Goal: Task Accomplishment & Management: Manage account settings

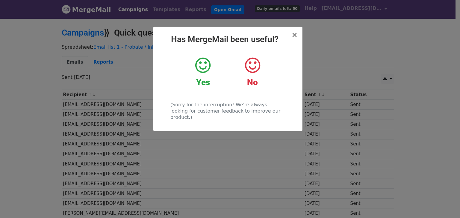
click at [202, 70] on icon at bounding box center [202, 66] width 15 height 18
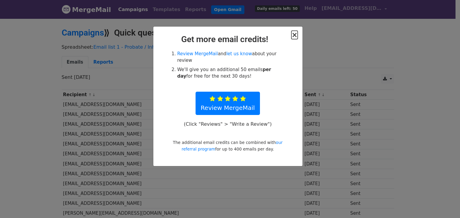
click at [294, 34] on span "×" at bounding box center [294, 35] width 6 height 8
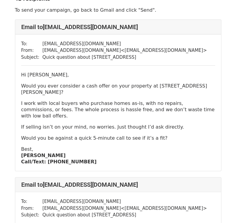
scroll to position [30, 0]
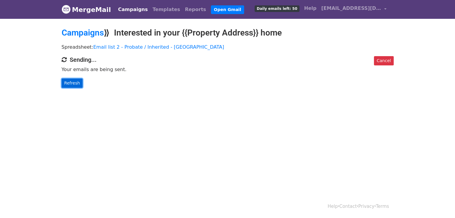
click at [72, 83] on link "Refresh" at bounding box center [72, 83] width 21 height 9
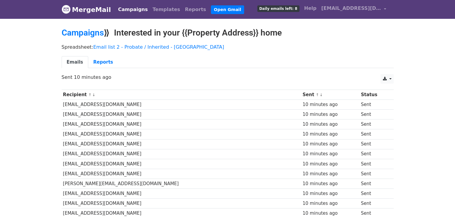
click at [358, 36] on h2 "Campaigns ⟫ Interested in your {{Property Address}} home" at bounding box center [228, 33] width 332 height 10
